Goal: Obtain resource: Obtain resource

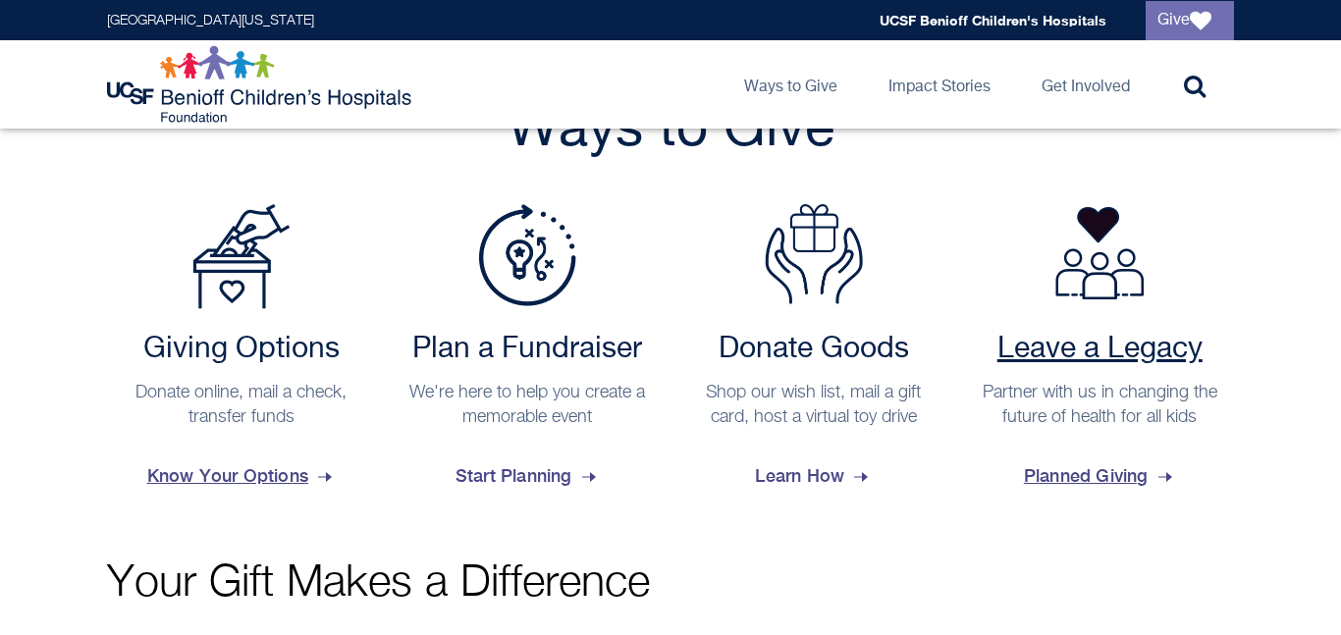
scroll to position [769, 0]
click at [880, 359] on h2 "Donate Goods" at bounding box center [813, 349] width 249 height 35
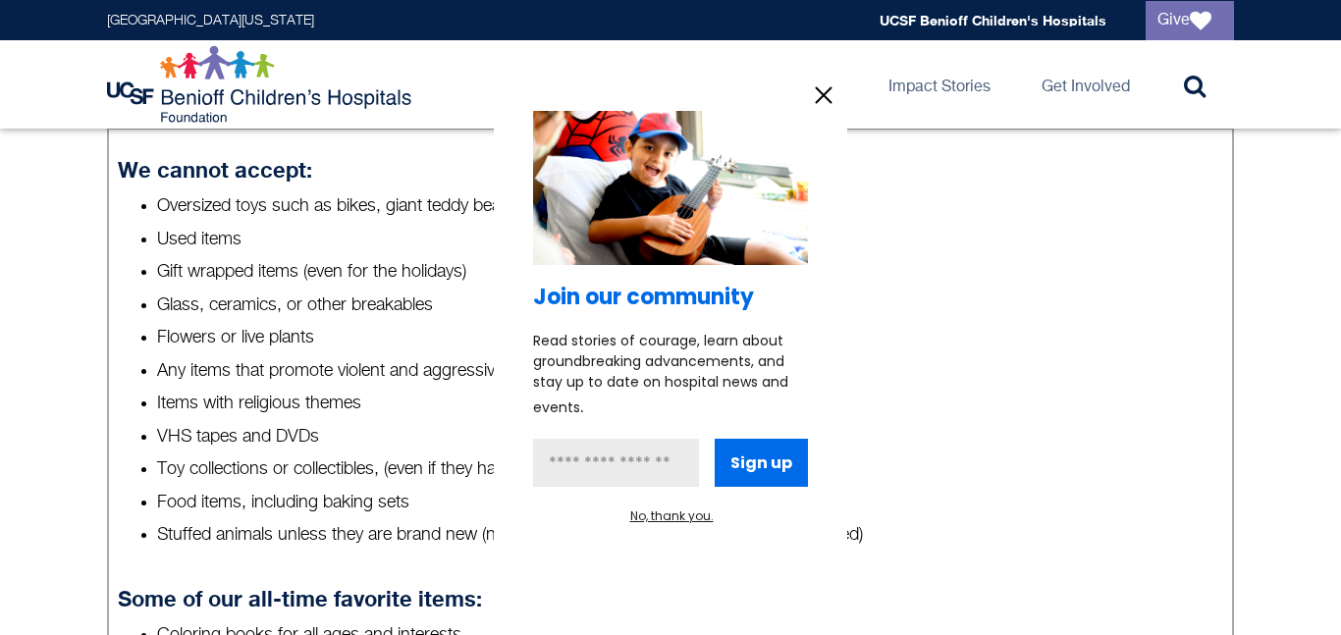
scroll to position [868, 0]
click at [842, 94] on div "Join our community Read stories of courage, learn about groundbreaking advancem…" at bounding box center [671, 318] width 354 height 493
click at [838, 91] on icon "information" at bounding box center [823, 95] width 29 height 29
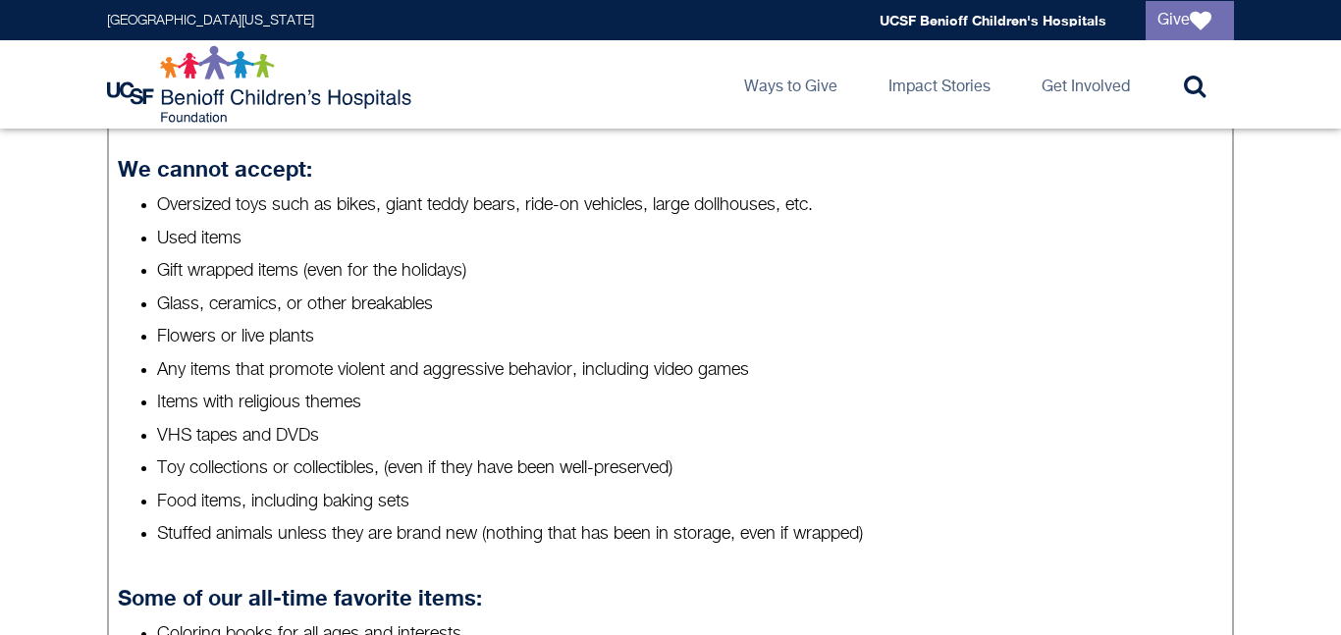
scroll to position [879, 0]
